Goal: Task Accomplishment & Management: Manage account settings

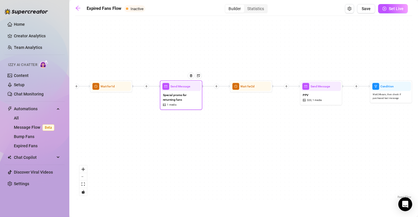
click at [182, 99] on span "Special promo for returning fans" at bounding box center [181, 96] width 36 height 9
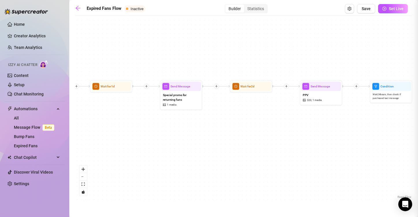
type textarea "You've already skipped one invitation.. 🥹 I have something speical i only share…"
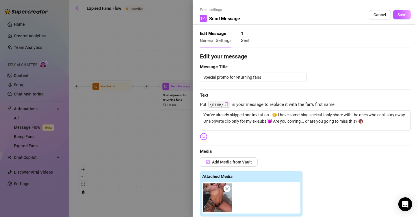
click at [160, 174] on div at bounding box center [209, 108] width 418 height 217
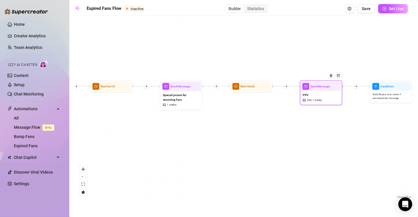
click at [316, 101] on span "1 media" at bounding box center [317, 100] width 9 height 4
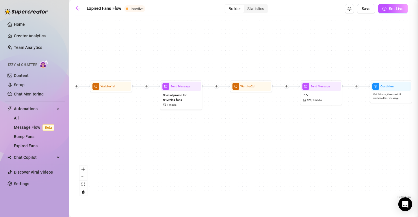
type textarea "🍆💦 OILED BODY AND RIDING DILDO Enjoy my tanned body smeare in oil, fuck the lif…"
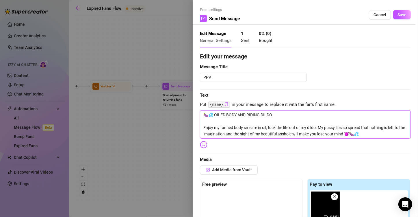
drag, startPoint x: 202, startPoint y: 113, endPoint x: 377, endPoint y: 140, distance: 177.1
click at [151, 145] on div at bounding box center [209, 108] width 418 height 217
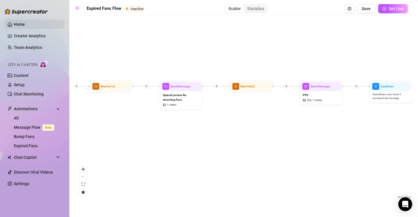
click at [25, 25] on link "Home" at bounding box center [19, 24] width 11 height 5
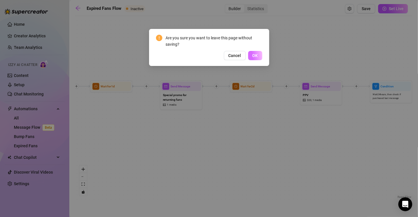
click at [257, 56] on span "OK" at bounding box center [254, 55] width 5 height 5
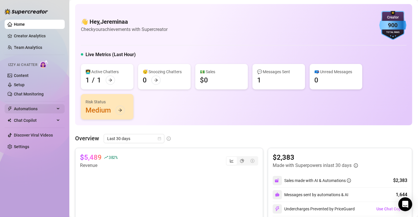
click at [55, 109] on div "Automations" at bounding box center [35, 108] width 60 height 9
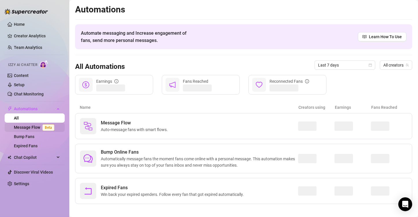
click at [44, 129] on span "Beta" at bounding box center [48, 127] width 12 height 6
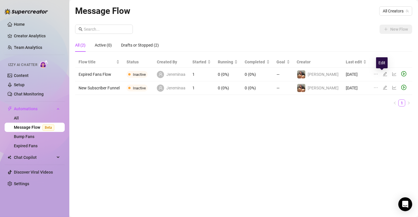
click at [383, 74] on icon "edit" at bounding box center [385, 74] width 5 height 5
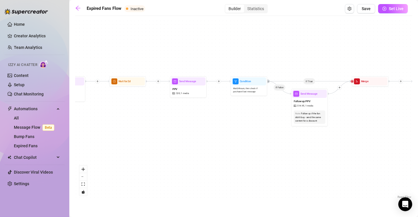
drag, startPoint x: 364, startPoint y: 147, endPoint x: 255, endPoint y: 142, distance: 109.0
click at [255, 142] on div "If True If False Send Message Send Message Wait for 2d Merge Send Message Follo…" at bounding box center [243, 109] width 337 height 181
click at [25, 82] on link "Setup" at bounding box center [19, 84] width 11 height 5
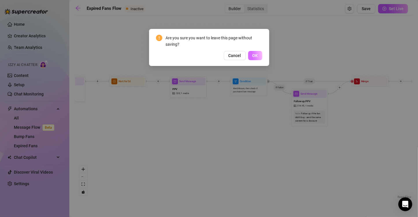
click at [258, 55] on button "OK" at bounding box center [255, 55] width 14 height 9
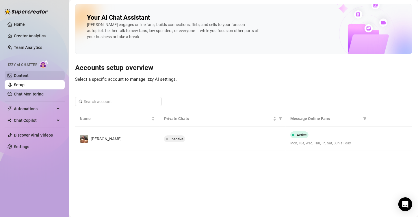
click at [29, 75] on link "Content" at bounding box center [21, 75] width 15 height 5
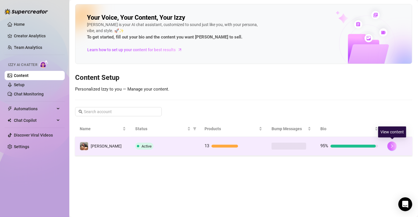
click at [389, 147] on button "button" at bounding box center [391, 145] width 9 height 9
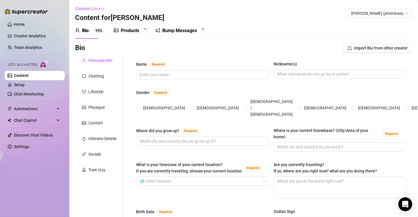
click at [129, 31] on div "Products" at bounding box center [130, 30] width 18 height 7
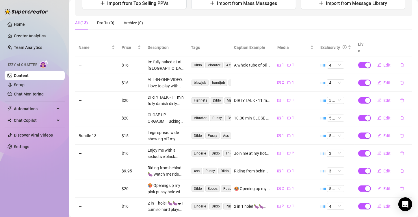
scroll to position [84, 0]
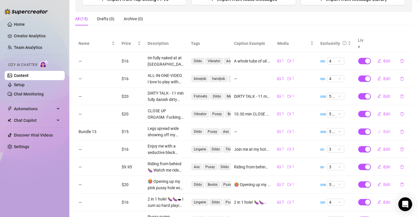
click at [384, 129] on span "Edit" at bounding box center [387, 131] width 7 height 5
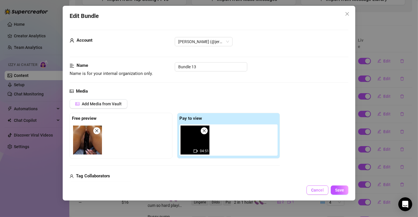
click at [319, 192] on span "Cancel" at bounding box center [317, 189] width 13 height 5
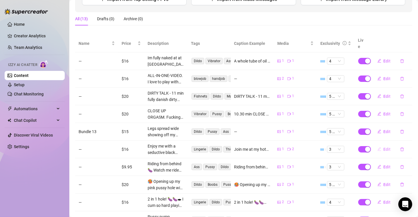
click at [384, 147] on span "Edit" at bounding box center [387, 149] width 7 height 5
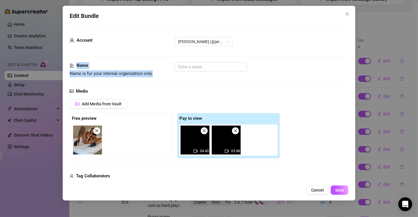
drag, startPoint x: 349, startPoint y: 60, endPoint x: 348, endPoint y: 66, distance: 6.4
click at [348, 66] on div "Edit Bundle Account [PERSON_NAME] (@jereminaa) Name Name is for your internal o…" at bounding box center [209, 103] width 293 height 194
click at [339, 66] on div at bounding box center [262, 66] width 174 height 9
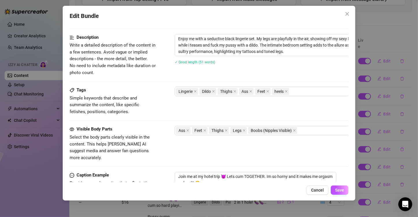
scroll to position [188, 0]
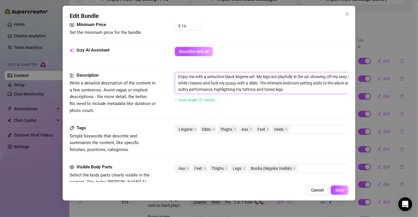
drag, startPoint x: 295, startPoint y: 92, endPoint x: 166, endPoint y: 70, distance: 130.7
click at [166, 70] on form "Account [PERSON_NAME] (@jereminaa) Name Name is for your internal organization …" at bounding box center [209, 83] width 279 height 485
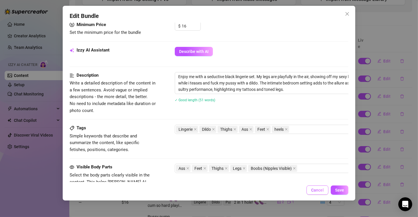
click at [317, 185] on button "Cancel" at bounding box center [318, 189] width 22 height 9
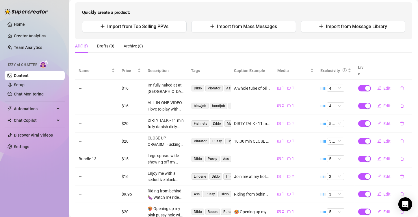
scroll to position [122, 0]
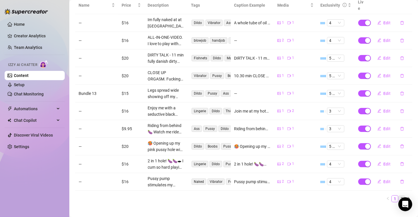
click at [399, 195] on link "2" at bounding box center [402, 198] width 6 height 6
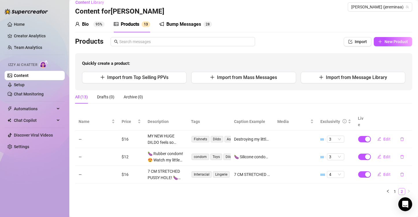
scroll to position [0, 0]
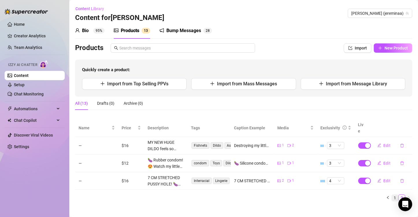
click at [395, 194] on link "1" at bounding box center [395, 197] width 6 height 6
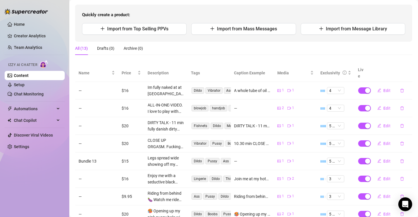
scroll to position [57, 0]
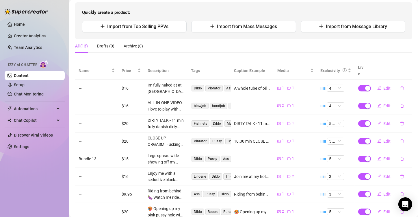
click at [304, 104] on td "2 1" at bounding box center [295, 106] width 43 height 18
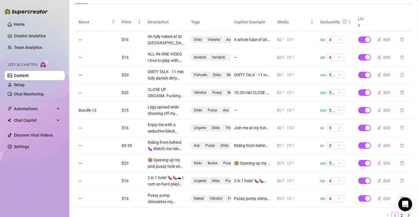
scroll to position [109, 0]
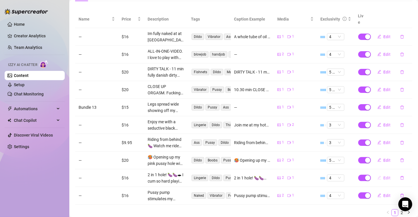
click at [384, 175] on span "Edit" at bounding box center [387, 177] width 7 height 5
type textarea "2 in 1 hole! 🍆🍆🕳 I cum so hard playing with my new DOUBLE dildo! See how it fit…"
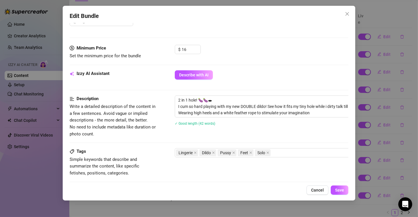
scroll to position [165, 0]
drag, startPoint x: 315, startPoint y: 110, endPoint x: 161, endPoint y: 92, distance: 154.7
click at [161, 92] on form "Account [PERSON_NAME] (@jereminaa) Name Name is for your internal organization …" at bounding box center [209, 107] width 279 height 485
click at [192, 101] on textarea "2 in 1 hole! 🍆🍆🕳 I cum so hard playing with my new DOUBLE dildo! See how it fit…" at bounding box center [276, 105] width 202 height 21
drag, startPoint x: 316, startPoint y: 112, endPoint x: 173, endPoint y: 97, distance: 143.8
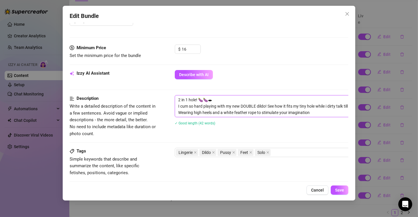
click at [173, 97] on div "Description Write a detailed description of the content in a few sentences. Avo…" at bounding box center [209, 116] width 279 height 42
click at [322, 190] on span "Cancel" at bounding box center [317, 189] width 13 height 5
